Goal: Task Accomplishment & Management: Complete application form

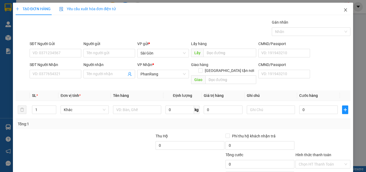
click at [343, 9] on icon "close" at bounding box center [345, 10] width 4 height 4
click at [6, 38] on div "TẠO ĐƠN HÀNG Yêu cầu xuất hóa đơn điện tử Transit Pickup Surcharge Ids Transit …" at bounding box center [183, 86] width 366 height 172
click at [7, 40] on div "TẠO ĐƠN HÀNG Yêu cầu xuất hóa đơn điện tử Transit Pickup Surcharge Ids Transit …" at bounding box center [183, 86] width 366 height 172
click at [72, 76] on input "SĐT Người Nhận" at bounding box center [56, 74] width 52 height 9
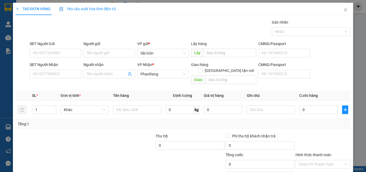
click at [352, 37] on div "TẠO ĐƠN HÀNG Yêu cầu xuất hóa đơn điện tử Transit Pickup Surcharge Ids Transit …" at bounding box center [183, 86] width 366 height 172
click at [49, 76] on input "SĐT Người Nhận" at bounding box center [56, 74] width 52 height 9
click at [42, 76] on input "SĐT Người Nhận" at bounding box center [56, 74] width 52 height 9
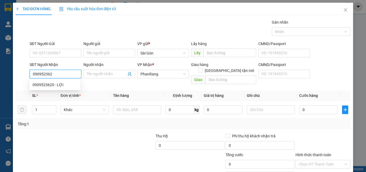
type input "0909523620"
click at [58, 87] on div "0909523620 - văn hưởng" at bounding box center [55, 85] width 45 height 6
type input "văn hưởng"
type input "20.000"
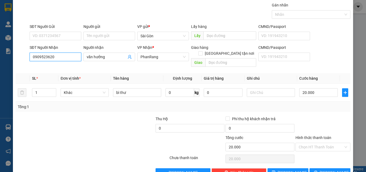
scroll to position [27, 0]
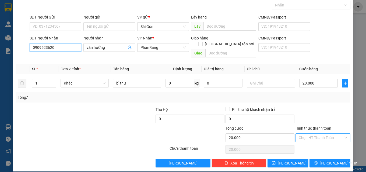
type input "0909523620"
click at [324, 134] on input "Hình thức thanh toán" at bounding box center [320, 138] width 45 height 8
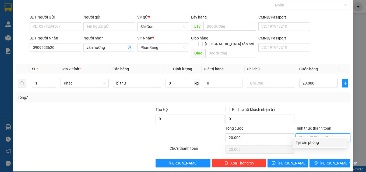
click at [318, 144] on div "Tại văn phòng" at bounding box center [320, 143] width 48 height 6
type input "0"
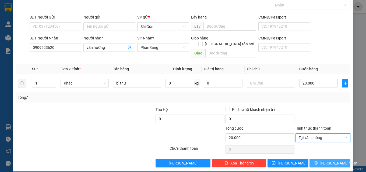
click at [326, 161] on span "[PERSON_NAME] và In" at bounding box center [338, 164] width 38 height 6
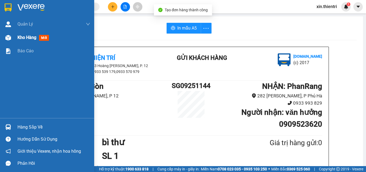
click at [15, 37] on div "Kho hàng mới" at bounding box center [47, 37] width 94 height 13
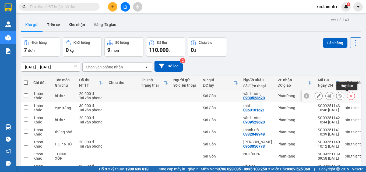
click at [349, 96] on icon at bounding box center [351, 96] width 4 height 4
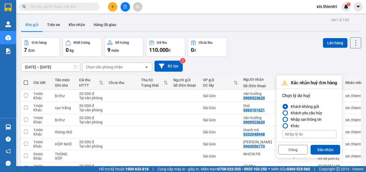
click at [284, 120] on div at bounding box center [285, 120] width 4 height 4
click at [282, 120] on input "Nhập sai thông tin" at bounding box center [282, 120] width 0 height 0
click at [321, 151] on button "Xác nhận" at bounding box center [325, 150] width 30 height 10
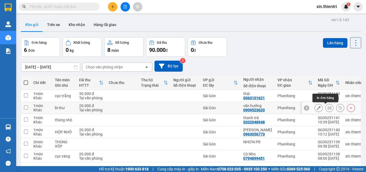
click at [327, 109] on icon at bounding box center [329, 108] width 4 height 4
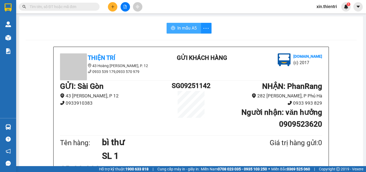
click at [191, 30] on span "In mẫu A5" at bounding box center [186, 28] width 19 height 7
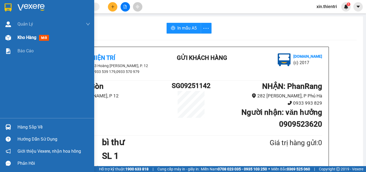
click at [23, 38] on span "Kho hàng" at bounding box center [26, 37] width 19 height 5
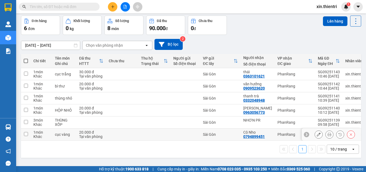
scroll to position [25, 0]
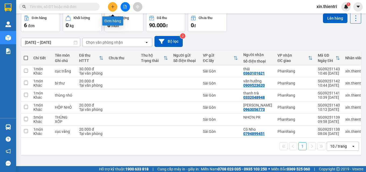
click at [111, 9] on button at bounding box center [112, 6] width 9 height 9
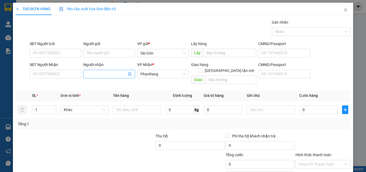
click at [106, 75] on input "Người nhận" at bounding box center [107, 74] width 40 height 6
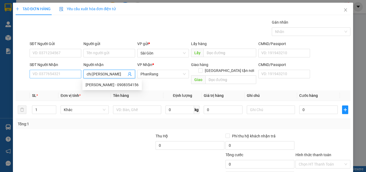
type input "chị ngọc"
click at [50, 74] on input "SĐT Người Nhận" at bounding box center [56, 74] width 52 height 9
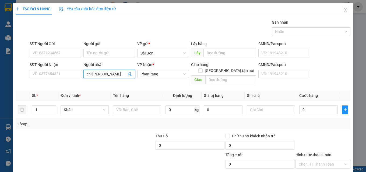
click at [111, 73] on input "chị ngọc" at bounding box center [107, 74] width 40 height 6
click at [61, 76] on input "SĐT Người Nhận" at bounding box center [56, 74] width 52 height 9
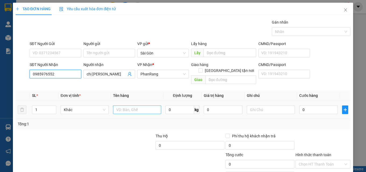
type input "0985976552"
click at [138, 106] on input "text" at bounding box center [137, 110] width 48 height 9
type input "k"
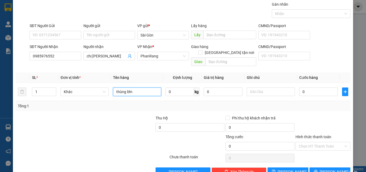
scroll to position [27, 0]
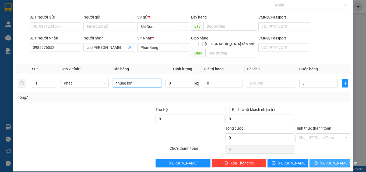
type input "thùng lớn"
click at [319, 159] on button "[PERSON_NAME] và In" at bounding box center [329, 163] width 41 height 9
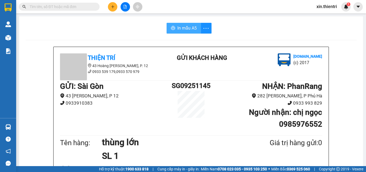
click at [183, 31] on span "In mẫu A5" at bounding box center [186, 28] width 19 height 7
click at [113, 9] on button at bounding box center [112, 6] width 9 height 9
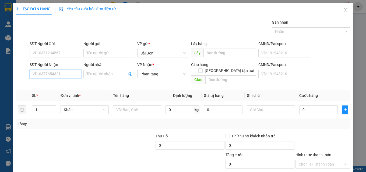
click at [74, 77] on input "SĐT Người Nhận" at bounding box center [56, 74] width 52 height 9
click at [66, 77] on input "SĐT Người Nhận" at bounding box center [56, 74] width 52 height 9
click at [63, 77] on input "SĐT Người Nhận" at bounding box center [56, 74] width 52 height 9
click at [64, 84] on div "0915551154 - THÀNH ĐẠT" at bounding box center [55, 85] width 45 height 6
type input "0915551154"
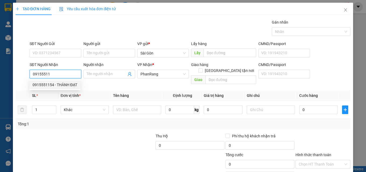
type input "THÀNH ĐẠT"
type input "60.000"
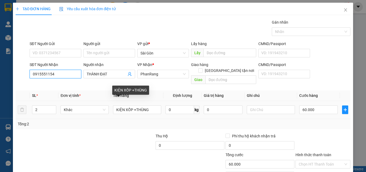
type input "0915551154"
drag, startPoint x: 116, startPoint y: 110, endPoint x: 99, endPoint y: 111, distance: 16.7
click at [102, 111] on tr "2 Khác KIỆN XỐP +THÙNG 0 kg 0 60.000" at bounding box center [183, 110] width 335 height 18
click at [99, 111] on td "Khác" at bounding box center [84, 110] width 52 height 18
click at [155, 106] on input "KIỆN XỐP +THÙNG" at bounding box center [137, 110] width 48 height 9
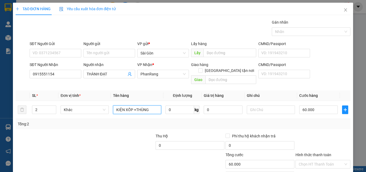
drag, startPoint x: 154, startPoint y: 106, endPoint x: 120, endPoint y: 114, distance: 33.9
click at [120, 114] on div "SL * Đơn vị tính * Tên hàng Định lượng Giá trị hàng Ghi chú Cước hàng 2 Khác KI…" at bounding box center [183, 110] width 335 height 39
click at [116, 106] on input "KIỆN XỐP +THÙNG" at bounding box center [137, 110] width 48 height 9
drag, startPoint x: 141, startPoint y: 103, endPoint x: 156, endPoint y: 102, distance: 15.6
click at [156, 106] on input "KIỆN XỐP +THÙNG" at bounding box center [137, 110] width 48 height 9
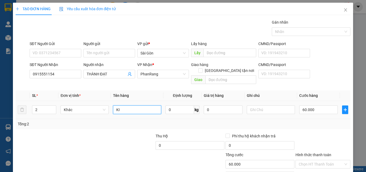
type input "K"
click at [316, 106] on input "60.000" at bounding box center [318, 110] width 39 height 9
click at [148, 106] on input "xe ga 85aa.17540" at bounding box center [137, 110] width 48 height 9
type input "xe ga 85aa.17540"
click at [54, 107] on span "up" at bounding box center [53, 108] width 3 height 3
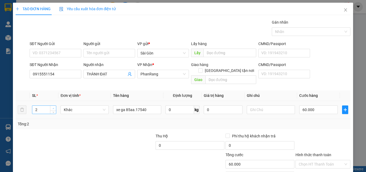
type input "4"
click at [54, 107] on span "up" at bounding box center [53, 108] width 3 height 3
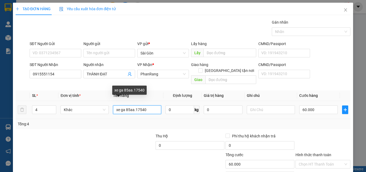
drag, startPoint x: 113, startPoint y: 102, endPoint x: 123, endPoint y: 101, distance: 9.3
click at [114, 106] on input "xe ga 85aa.17540" at bounding box center [137, 110] width 48 height 9
click at [147, 106] on input "1 xe ga 85aa.17540" at bounding box center [137, 110] width 48 height 9
click at [148, 106] on input "1 xe ga 85aa.17540" at bounding box center [137, 110] width 48 height 9
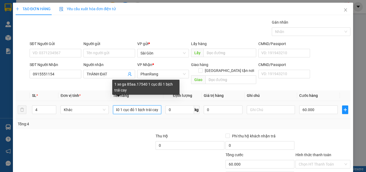
scroll to position [0, 31]
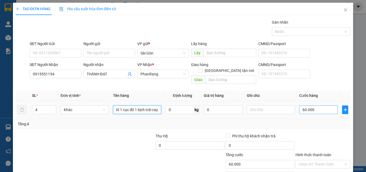
type input "1 xe ga 85aa.17540 1 cục đỏ 1 bịch trái cay"
click at [322, 107] on input "60.000" at bounding box center [318, 110] width 39 height 9
type input "3"
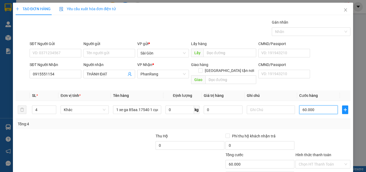
type input "3"
type input "36"
type input "360"
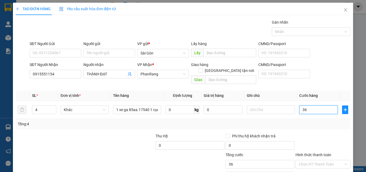
type input "360"
type input "3.600"
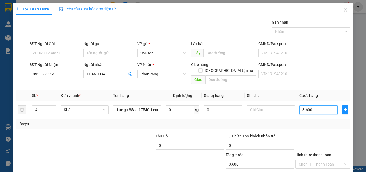
type input "360"
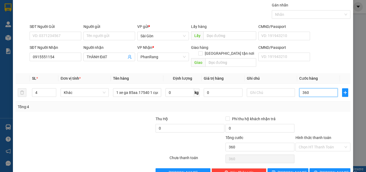
scroll to position [27, 0]
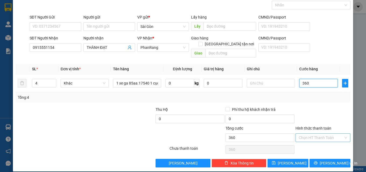
type input "360"
type input "360.000"
click at [333, 134] on input "Hình thức thanh toán" at bounding box center [320, 138] width 45 height 8
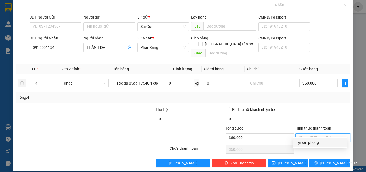
click at [328, 144] on div "Tại văn phòng" at bounding box center [320, 143] width 48 height 6
type input "0"
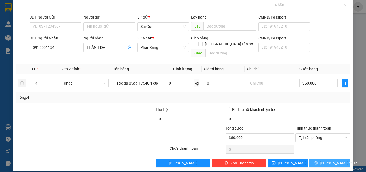
click at [332, 161] on span "[PERSON_NAME] và In" at bounding box center [338, 164] width 38 height 6
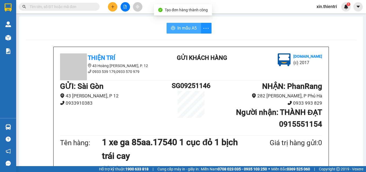
click at [179, 28] on span "In mẫu A5" at bounding box center [186, 28] width 19 height 7
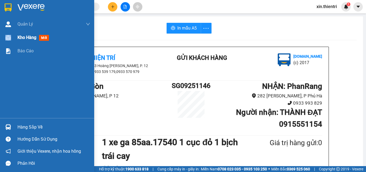
drag, startPoint x: 26, startPoint y: 37, endPoint x: 31, endPoint y: 37, distance: 4.6
click at [31, 37] on div "Kho hàng mới" at bounding box center [47, 37] width 94 height 13
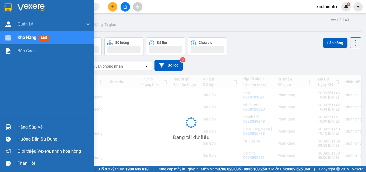
click at [31, 37] on span "Kho hàng" at bounding box center [26, 37] width 19 height 5
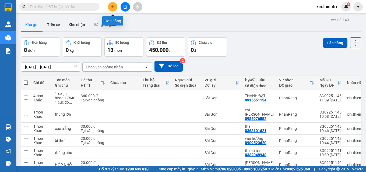
click at [112, 9] on button at bounding box center [112, 6] width 9 height 9
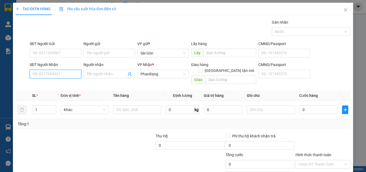
click at [70, 73] on input "SĐT Người Nhận" at bounding box center [56, 74] width 52 height 9
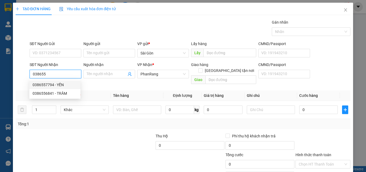
click at [45, 84] on div "0386557794 - YẾN" at bounding box center [55, 85] width 45 height 6
type input "0386557794"
type input "YẾN"
type input "30.000"
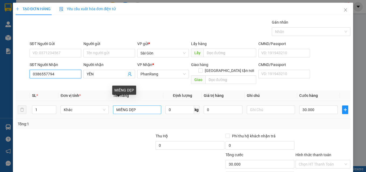
type input "0386557794"
click at [137, 106] on input "MIẾNG DẸP" at bounding box center [137, 110] width 48 height 9
click at [106, 104] on tr "1 Khác MIẾNG DẸP 0 kg 0 30.000" at bounding box center [183, 110] width 335 height 18
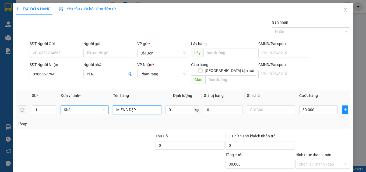
click at [106, 106] on div "Khác" at bounding box center [84, 110] width 48 height 9
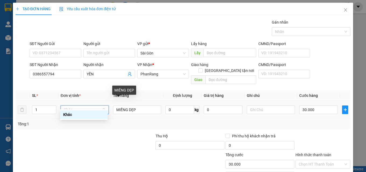
click at [111, 103] on td "MIẾNG DẸP" at bounding box center [137, 110] width 52 height 18
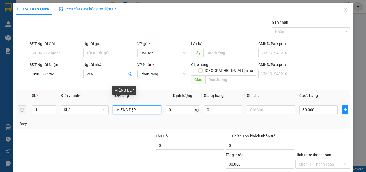
drag, startPoint x: 113, startPoint y: 102, endPoint x: 160, endPoint y: 102, distance: 47.1
click at [160, 102] on td "MIẾNG DẸP" at bounding box center [137, 110] width 52 height 18
type input "thùng"
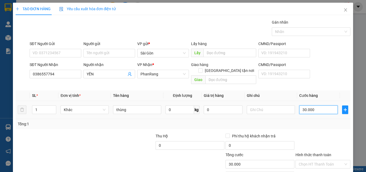
click at [319, 106] on input "30.000" at bounding box center [318, 110] width 39 height 9
click at [323, 106] on input "30.000" at bounding box center [318, 110] width 39 height 9
click at [320, 106] on input "30.000" at bounding box center [318, 110] width 39 height 9
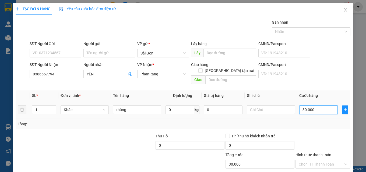
click at [320, 106] on input "30.000" at bounding box center [318, 110] width 39 height 9
click at [317, 106] on input "30.000" at bounding box center [318, 110] width 39 height 9
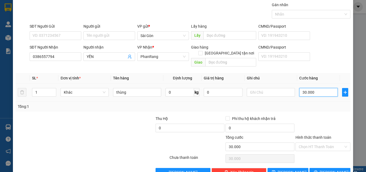
scroll to position [27, 0]
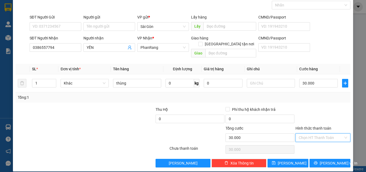
click at [322, 134] on input "Hình thức thanh toán" at bounding box center [320, 138] width 45 height 8
click at [322, 145] on div "Tại văn phòng" at bounding box center [320, 143] width 48 height 6
type input "0"
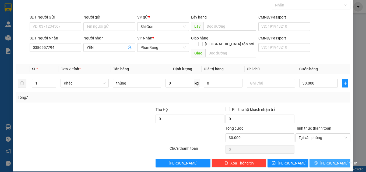
click at [328, 161] on span "[PERSON_NAME] và In" at bounding box center [338, 164] width 38 height 6
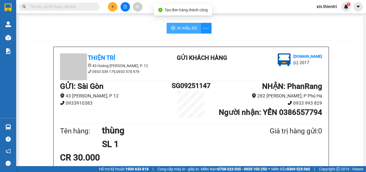
click at [183, 30] on span "In mẫu A5" at bounding box center [186, 28] width 19 height 7
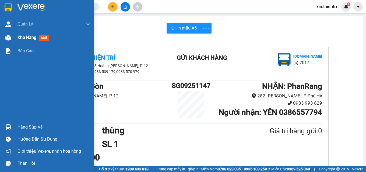
click at [26, 37] on span "Kho hàng" at bounding box center [26, 37] width 19 height 5
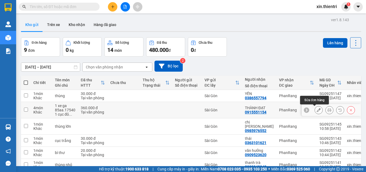
click at [317, 112] on button at bounding box center [319, 110] width 8 height 9
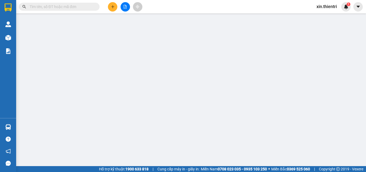
type input "0915551154"
type input "360.000"
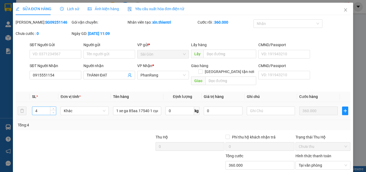
click at [53, 110] on span "Decrease Value" at bounding box center [53, 112] width 6 height 5
type input "3"
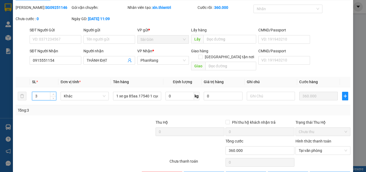
scroll to position [28, 0]
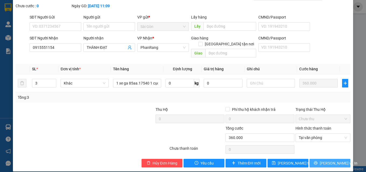
click at [326, 161] on span "[PERSON_NAME] và In" at bounding box center [338, 164] width 38 height 6
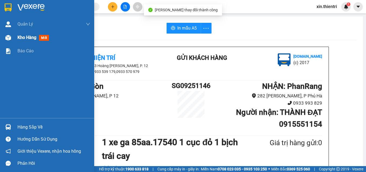
click at [53, 41] on div "Kho hàng mới" at bounding box center [53, 37] width 73 height 13
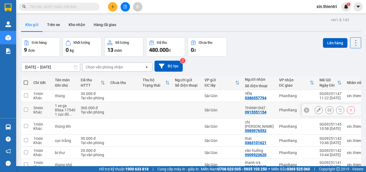
click at [316, 111] on button at bounding box center [319, 110] width 8 height 9
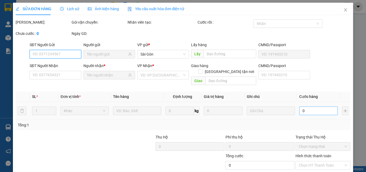
type input "0915551154"
type input "360.000"
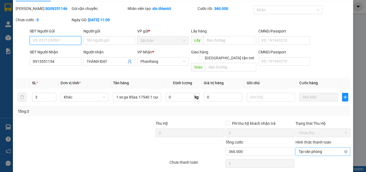
scroll to position [27, 0]
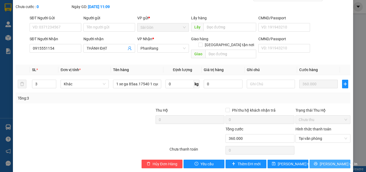
click at [328, 161] on span "[PERSON_NAME] và In" at bounding box center [338, 164] width 38 height 6
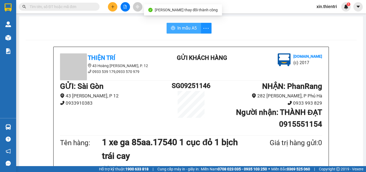
click at [182, 27] on span "In mẫu A5" at bounding box center [186, 28] width 19 height 7
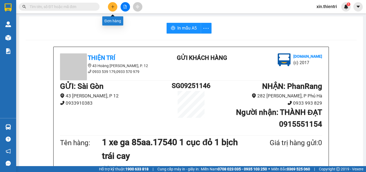
click at [115, 5] on button at bounding box center [112, 6] width 9 height 9
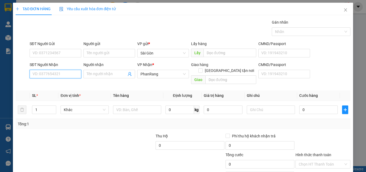
click at [60, 71] on input "SĐT Người Nhận" at bounding box center [56, 74] width 52 height 9
type input "673"
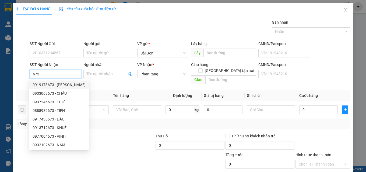
click at [17, 70] on div "SĐT Người Nhận 673 Người nhận Tên người nhận VP Nhận * PhanRang Giao hàng Giao …" at bounding box center [183, 74] width 336 height 25
click at [42, 77] on input "673" at bounding box center [56, 74] width 52 height 9
drag, startPoint x: 42, startPoint y: 74, endPoint x: 34, endPoint y: 74, distance: 7.8
click at [41, 74] on input "673" at bounding box center [56, 74] width 52 height 9
drag, startPoint x: 34, startPoint y: 74, endPoint x: 29, endPoint y: 74, distance: 5.4
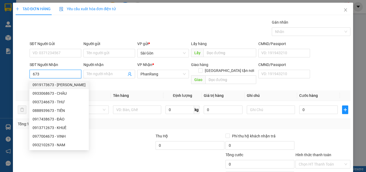
click at [29, 74] on div "SĐT Người Nhận 673" at bounding box center [56, 74] width 54 height 25
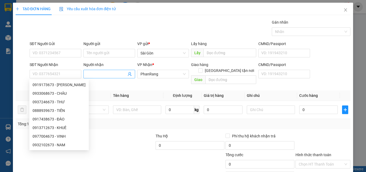
click at [131, 73] on span at bounding box center [109, 74] width 52 height 9
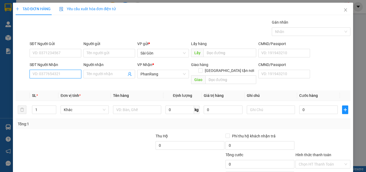
click at [56, 76] on input "SĐT Người Nhận" at bounding box center [56, 74] width 52 height 9
type input "0834985673"
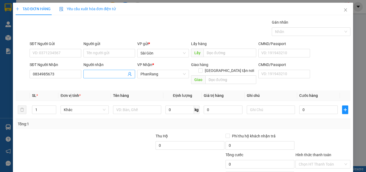
click at [104, 76] on span at bounding box center [109, 74] width 52 height 9
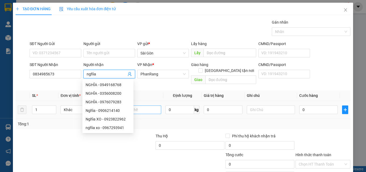
type input "nghĩa"
click at [144, 106] on input "text" at bounding box center [137, 110] width 48 height 9
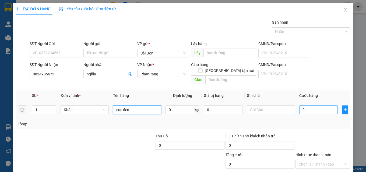
type input "cục đen"
click at [310, 106] on input "0" at bounding box center [318, 110] width 39 height 9
type input "2"
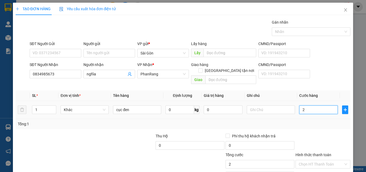
type input "20"
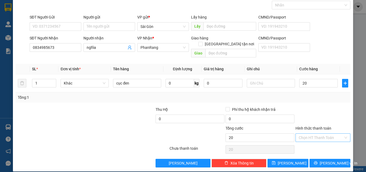
type input "20.000"
click at [337, 134] on input "Hình thức thanh toán" at bounding box center [320, 138] width 45 height 8
click at [332, 144] on div "Tại văn phòng" at bounding box center [320, 143] width 48 height 6
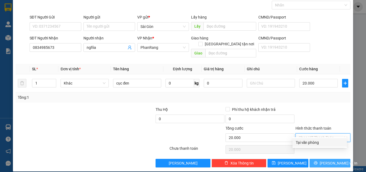
type input "0"
click at [330, 161] on span "[PERSON_NAME] và In" at bounding box center [338, 164] width 38 height 6
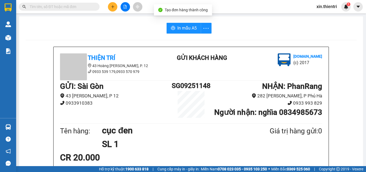
click at [188, 32] on button "In mẫu A5" at bounding box center [183, 28] width 34 height 11
click at [113, 5] on icon "plus" at bounding box center [113, 7] width 4 height 4
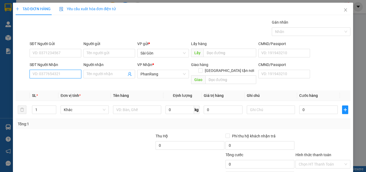
click at [69, 75] on input "SĐT Người Nhận" at bounding box center [56, 74] width 52 height 9
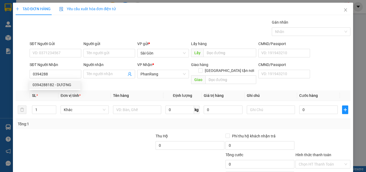
drag, startPoint x: 67, startPoint y: 79, endPoint x: 67, endPoint y: 83, distance: 3.8
click at [67, 81] on body "Kết quả tìm kiếm ( 0 ) Bộ lọc No Data xin.thientri 1 Quản Lý Quản lý khách hàng…" at bounding box center [183, 86] width 366 height 172
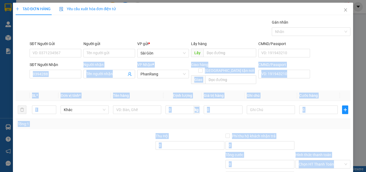
click at [67, 84] on div "Transit Pickup Surcharge Ids Transit Deliver Surcharge Ids Transit Deliver Surc…" at bounding box center [183, 106] width 335 height 175
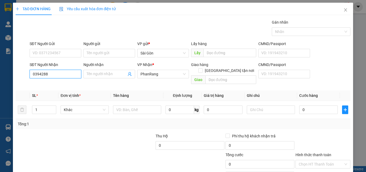
drag, startPoint x: 66, startPoint y: 72, endPoint x: 62, endPoint y: 77, distance: 6.9
click at [66, 72] on input "0394288" at bounding box center [56, 74] width 52 height 9
click at [63, 84] on div "0394288182 - DƯƠNG" at bounding box center [55, 85] width 45 height 6
type input "0394288182"
type input "DƯƠNG"
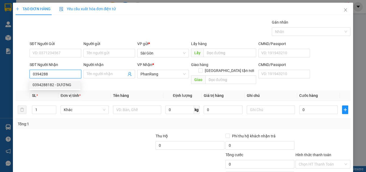
type input "AN HÒA"
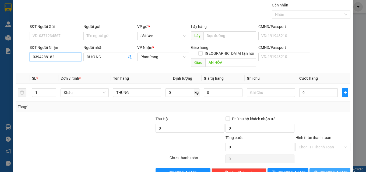
scroll to position [27, 0]
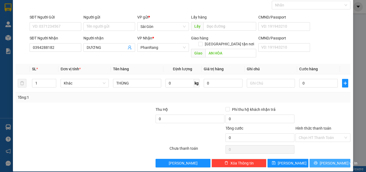
drag, startPoint x: 323, startPoint y: 158, endPoint x: 315, endPoint y: 158, distance: 8.4
click at [323, 161] on span "[PERSON_NAME] và In" at bounding box center [338, 164] width 38 height 6
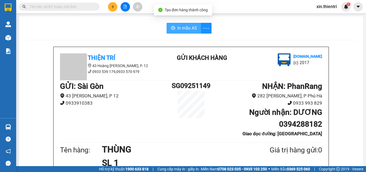
click at [193, 31] on span "In mẫu A5" at bounding box center [186, 28] width 19 height 7
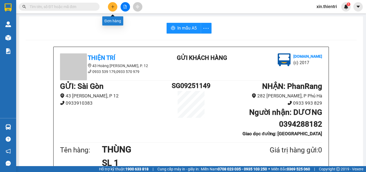
click at [111, 5] on button at bounding box center [112, 6] width 9 height 9
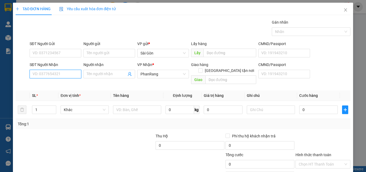
click at [70, 74] on input "SĐT Người Nhận" at bounding box center [56, 74] width 52 height 9
type input "0898416681"
click at [67, 86] on div "0898416681 - HUY" at bounding box center [55, 85] width 45 height 6
type input "HUY"
type input "30.000"
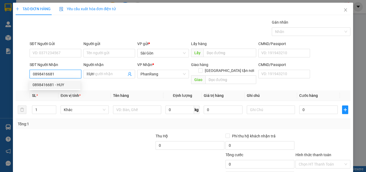
type input "30.000"
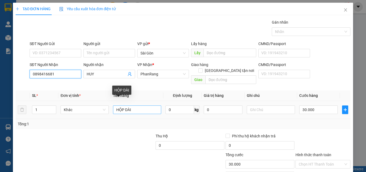
type input "0898416681"
drag, startPoint x: 136, startPoint y: 106, endPoint x: 109, endPoint y: 101, distance: 27.3
click at [109, 101] on tr "1 Khác HỘP DÀI 0 kg 0 30.000" at bounding box center [183, 110] width 335 height 18
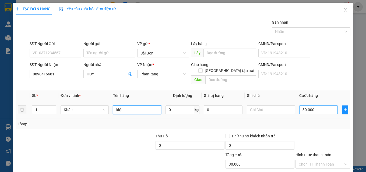
type input "kiện"
click at [314, 106] on input "30.000" at bounding box center [318, 110] width 39 height 9
type input "0"
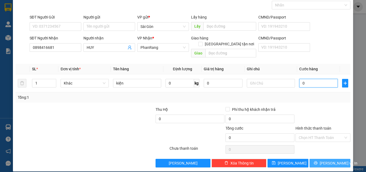
type input "0"
drag, startPoint x: 325, startPoint y: 157, endPoint x: 319, endPoint y: 158, distance: 5.2
click at [324, 161] on span "[PERSON_NAME] và In" at bounding box center [338, 164] width 38 height 6
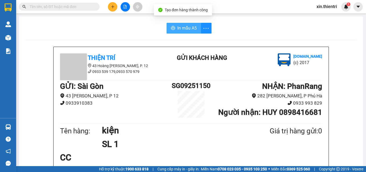
click at [194, 30] on span "In mẫu A5" at bounding box center [186, 28] width 19 height 7
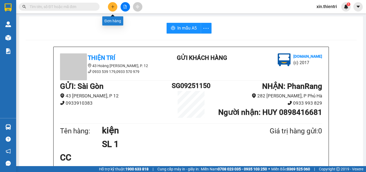
click at [110, 8] on button at bounding box center [112, 6] width 9 height 9
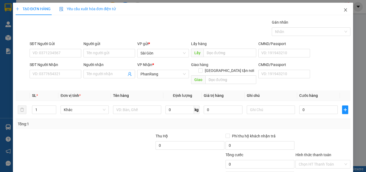
click at [343, 11] on icon "close" at bounding box center [345, 10] width 4 height 4
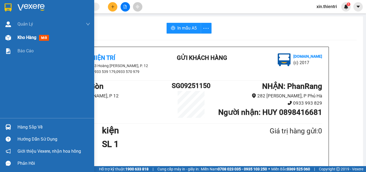
click at [32, 39] on span "Kho hàng" at bounding box center [26, 37] width 19 height 5
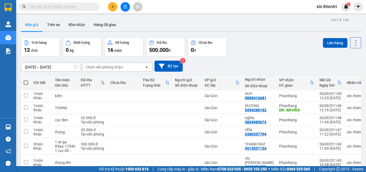
drag, startPoint x: 330, startPoint y: 53, endPoint x: 332, endPoint y: 58, distance: 5.4
click at [331, 56] on div "Lên hàng" at bounding box center [342, 46] width 38 height 19
click at [316, 95] on icon at bounding box center [318, 96] width 4 height 4
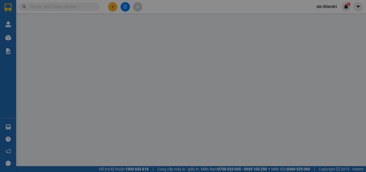
type input "0898416681"
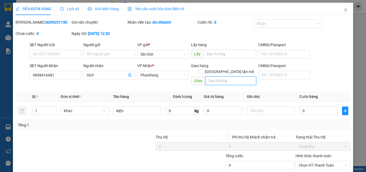
click at [227, 77] on input "text" at bounding box center [230, 81] width 51 height 9
type input "mỹ tân"
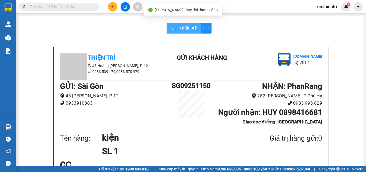
click at [198, 31] on button "In mẫu A5" at bounding box center [183, 28] width 34 height 11
click at [185, 33] on button "In mẫu A5" at bounding box center [183, 28] width 34 height 11
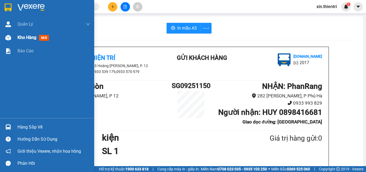
click at [32, 40] on span "Kho hàng" at bounding box center [26, 37] width 19 height 5
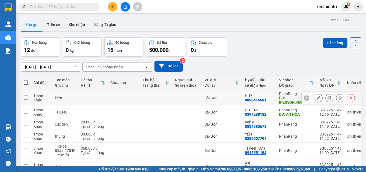
click at [318, 98] on div at bounding box center [318, 98] width 8 height 8
click at [316, 97] on icon at bounding box center [318, 98] width 4 height 4
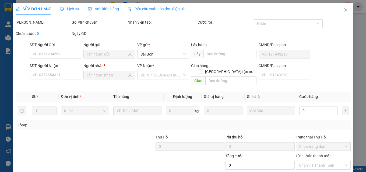
type input "0898416681"
type input "mỹ tân"
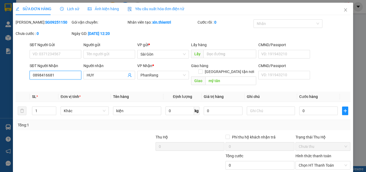
drag, startPoint x: 62, startPoint y: 76, endPoint x: 13, endPoint y: 77, distance: 48.9
click at [18, 77] on div "SĐT Người Nhận 0898416681 0898416681 Người nhận HUY VP Nhận * PhanRang Giao hàn…" at bounding box center [183, 75] width 336 height 25
type input "0949594399"
drag, startPoint x: 95, startPoint y: 76, endPoint x: 77, endPoint y: 76, distance: 18.0
click at [77, 76] on div "SĐT Người Nhận 0949594399 0949594399 Người nhận HUY VP Nhận * PhanRang Giao hàn…" at bounding box center [190, 75] width 323 height 25
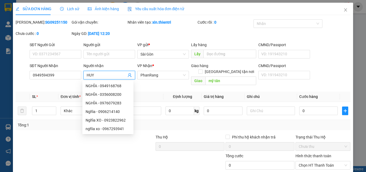
click at [112, 72] on input "HUY" at bounding box center [107, 75] width 40 height 6
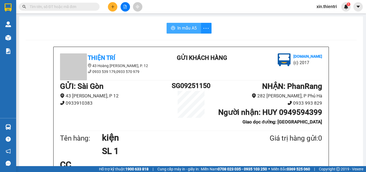
click at [190, 29] on span "In mẫu A5" at bounding box center [186, 28] width 19 height 7
click at [114, 7] on icon "plus" at bounding box center [113, 7] width 4 height 4
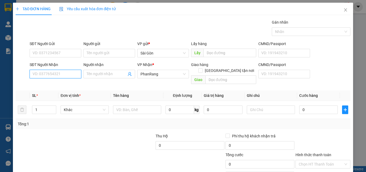
click at [69, 74] on input "SĐT Người Nhận" at bounding box center [56, 74] width 52 height 9
type input "0939930678"
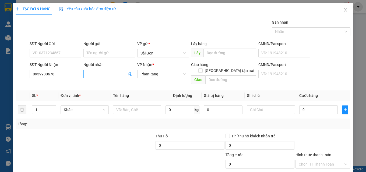
click at [97, 75] on input "Người nhận" at bounding box center [107, 74] width 40 height 6
type input "mun"
click at [130, 106] on input "text" at bounding box center [137, 110] width 48 height 9
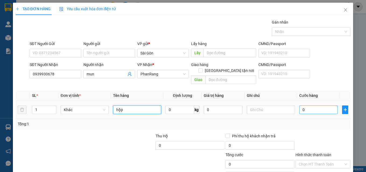
type input "hộp"
click at [327, 106] on input "0" at bounding box center [318, 110] width 39 height 9
type input "2"
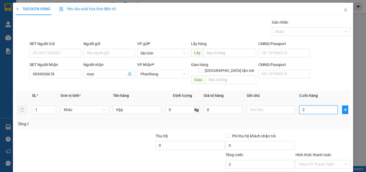
type input "20"
type input "20.000"
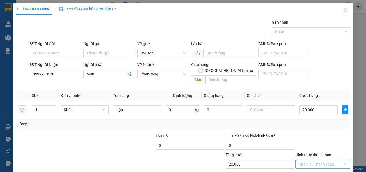
click at [328, 161] on input "Hình thức thanh toán" at bounding box center [320, 165] width 45 height 8
drag, startPoint x: 327, startPoint y: 144, endPoint x: 328, endPoint y: 148, distance: 4.4
click at [327, 166] on div "Tại văn phòng" at bounding box center [320, 169] width 48 height 6
type input "0"
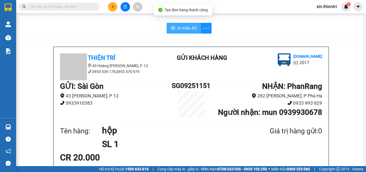
click at [175, 25] on button "In mẫu A5" at bounding box center [183, 28] width 34 height 11
click at [188, 32] on button "In mẫu A5" at bounding box center [183, 28] width 34 height 11
click at [117, 6] on div at bounding box center [125, 6] width 40 height 9
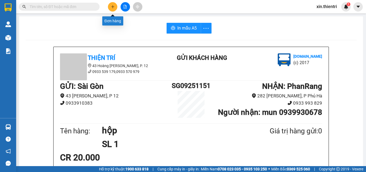
click at [111, 11] on button at bounding box center [112, 6] width 9 height 9
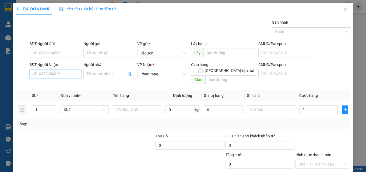
click at [76, 77] on input "SĐT Người Nhận" at bounding box center [56, 74] width 52 height 9
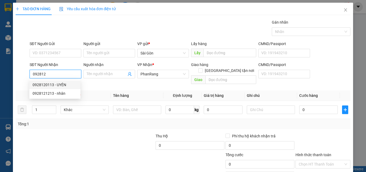
click at [51, 85] on div "0928120113 - UYÊN" at bounding box center [55, 85] width 45 height 6
type input "0928120113"
type input "UYÊN"
type input "HỘ DIÊM"
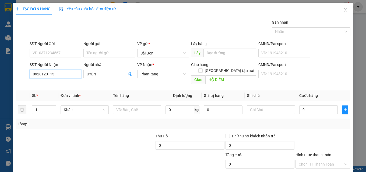
type input "30.000"
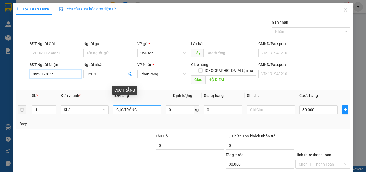
type input "0928120113"
click at [117, 106] on input "CỤC TRẮNG" at bounding box center [137, 110] width 48 height 9
drag, startPoint x: 112, startPoint y: 103, endPoint x: 129, endPoint y: 103, distance: 17.7
click at [116, 103] on td "CỤC TRẮNG" at bounding box center [137, 110] width 52 height 18
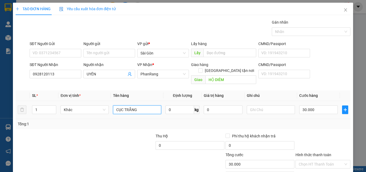
drag, startPoint x: 129, startPoint y: 103, endPoint x: 140, endPoint y: 104, distance: 11.1
click at [140, 106] on input "CỤC TRẮNG" at bounding box center [137, 110] width 48 height 9
type input "C"
type input "bt"
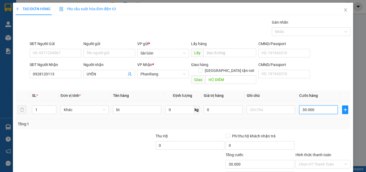
click at [313, 106] on input "30.000" at bounding box center [318, 110] width 39 height 9
type input "2"
type input "20"
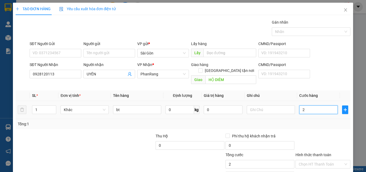
type input "20"
click at [329, 161] on input "Hình thức thanh toán" at bounding box center [320, 165] width 45 height 8
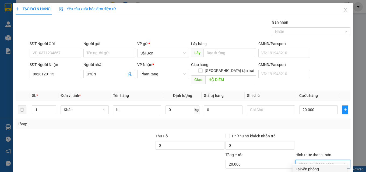
click at [329, 166] on div "Tại văn phòng" at bounding box center [320, 169] width 48 height 6
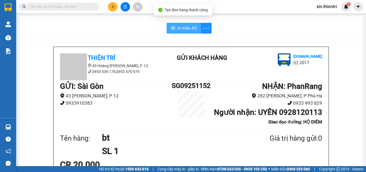
click at [189, 28] on span "In mẫu A5" at bounding box center [186, 28] width 19 height 7
